Goal: Task Accomplishment & Management: Manage account settings

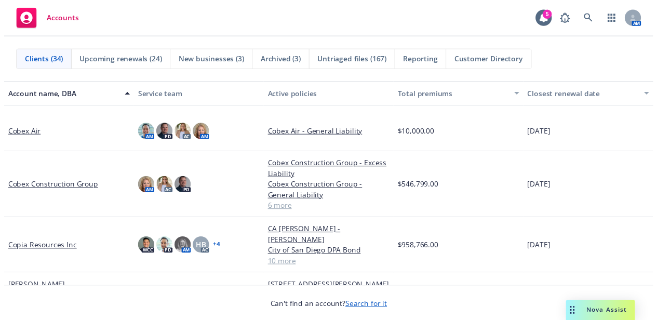
scroll to position [420, 0]
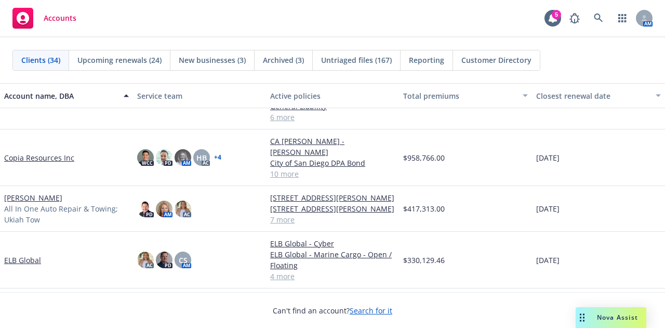
click at [41, 152] on link "Copia Resources Inc" at bounding box center [39, 157] width 70 height 11
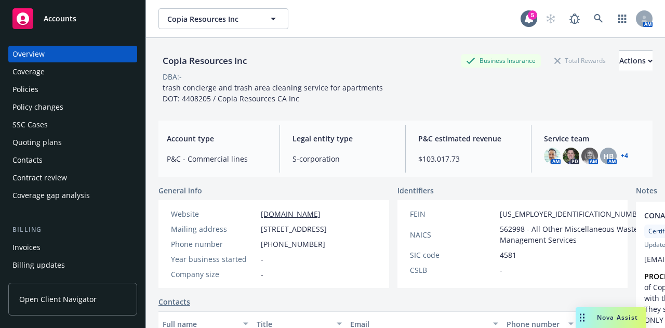
click at [72, 94] on div "Policies" at bounding box center [72, 89] width 120 height 17
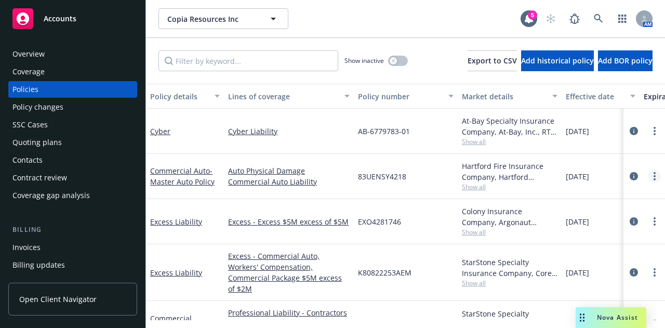
click at [653, 177] on icon "more" at bounding box center [654, 176] width 2 height 8
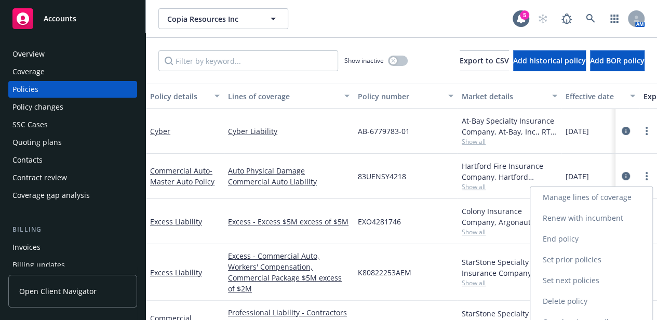
scroll to position [33, 0]
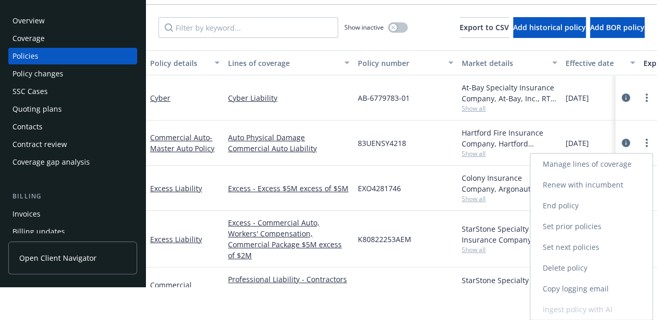
click at [600, 291] on link "Copy logging email" at bounding box center [591, 288] width 122 height 21
